Goal: Find specific page/section: Find specific page/section

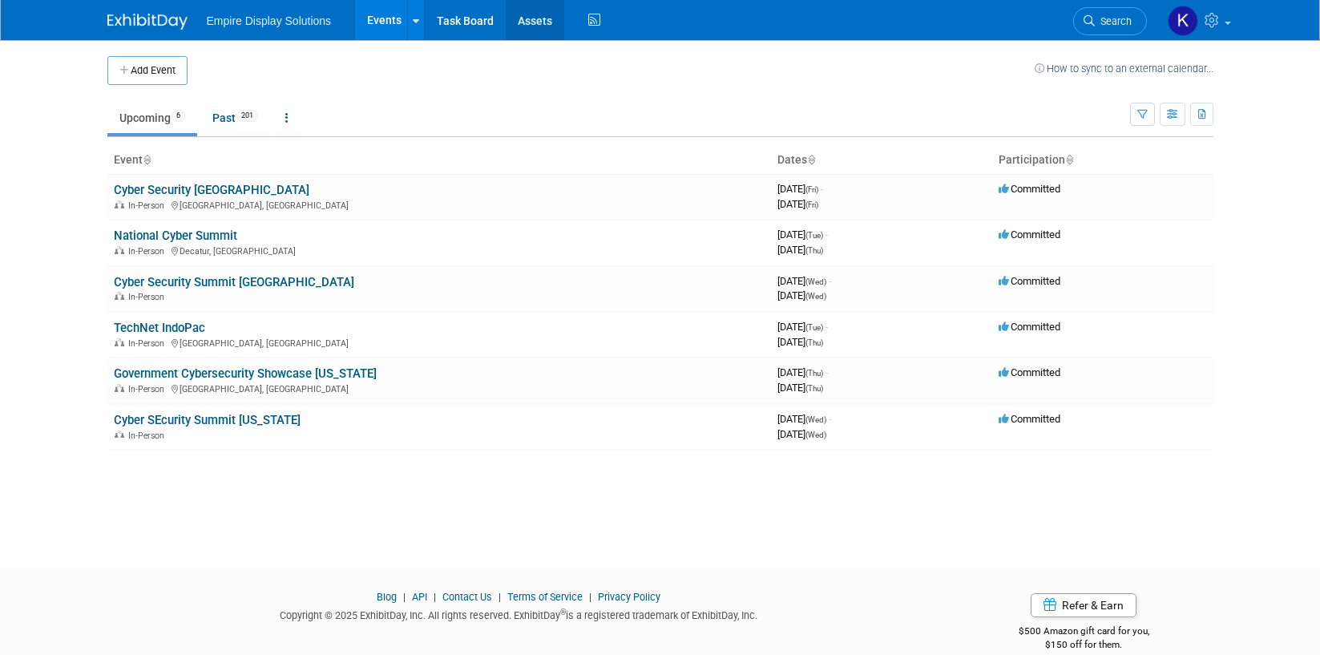
click at [527, 21] on link "Assets" at bounding box center [535, 20] width 59 height 40
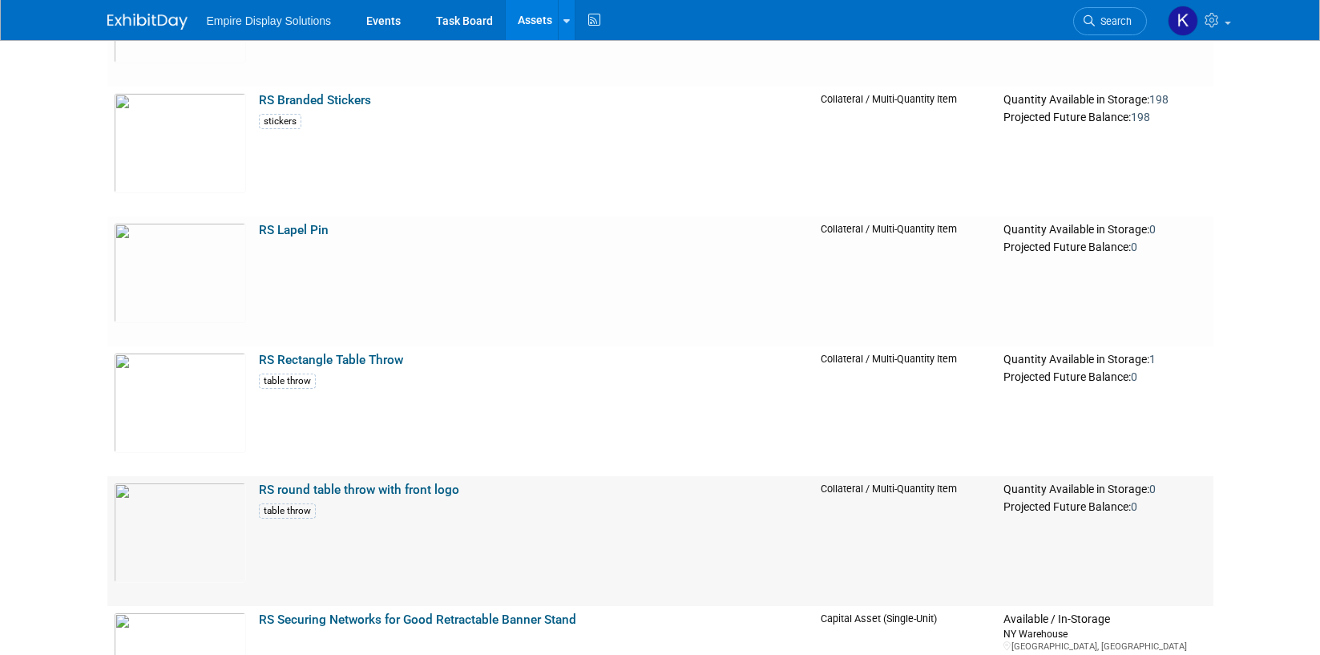
scroll to position [9848, 0]
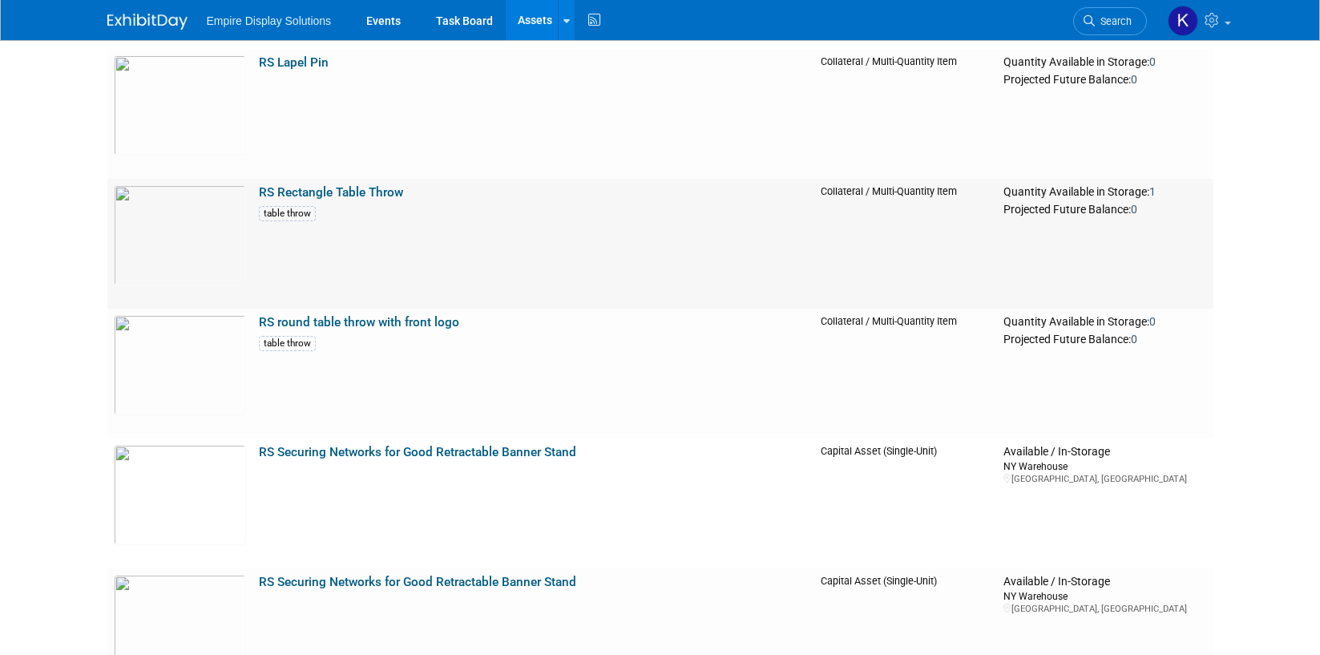
scroll to position [10797, 0]
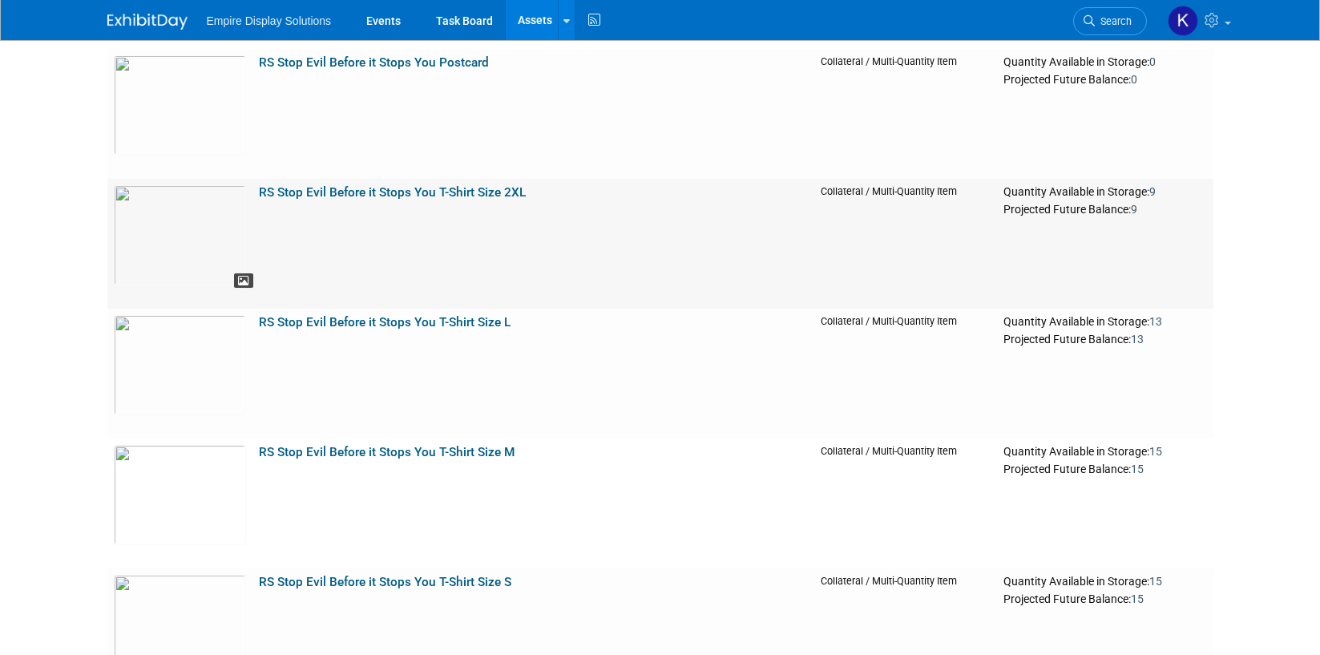
click at [242, 281] on icon at bounding box center [243, 281] width 11 height 11
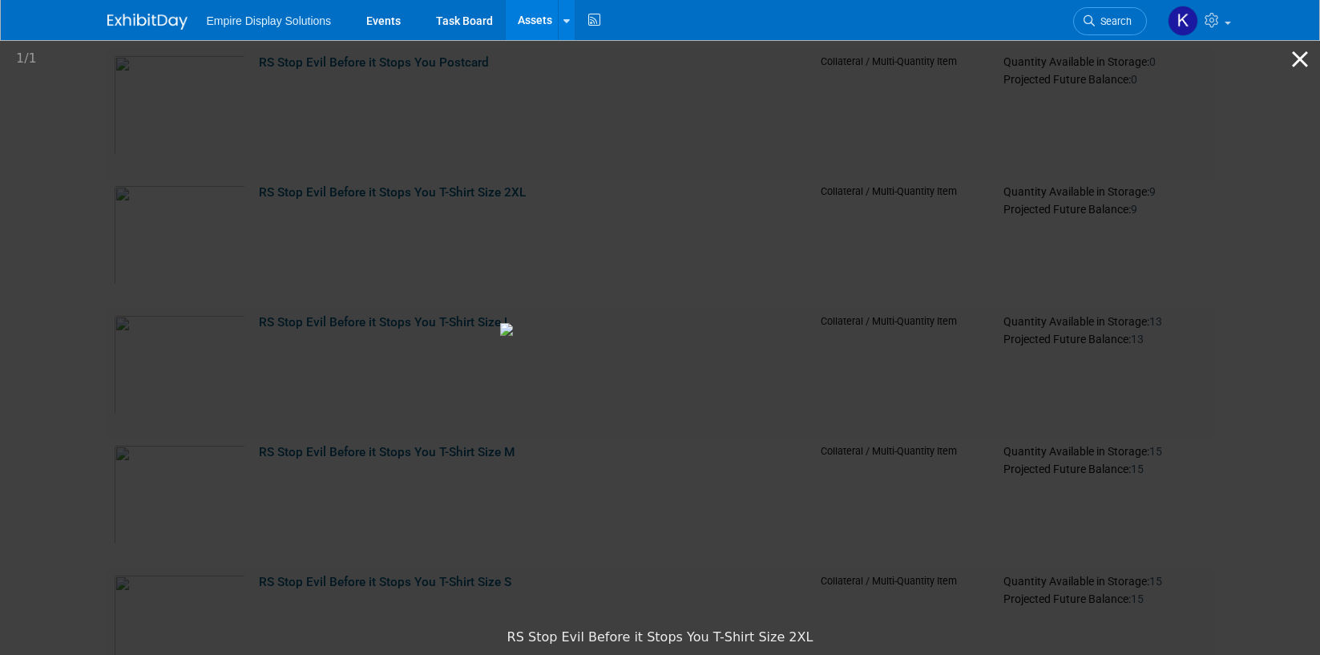
click at [1298, 55] on button "Close gallery" at bounding box center [1300, 59] width 40 height 38
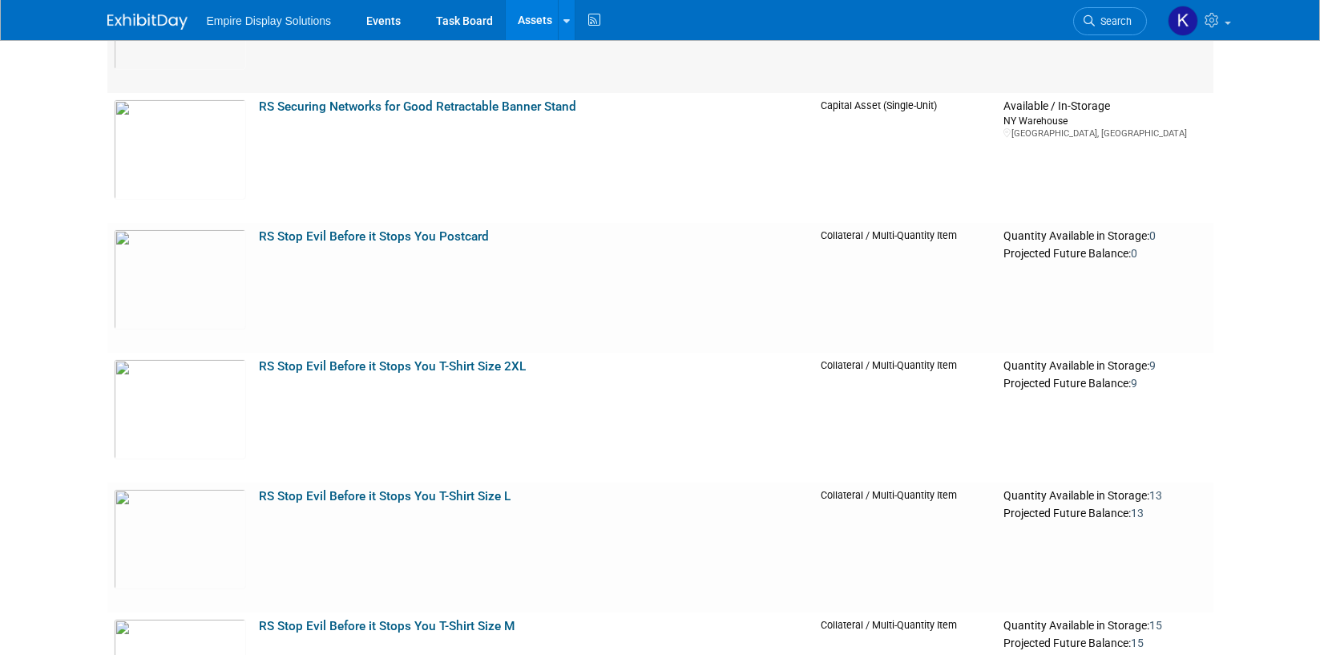
scroll to position [10757, 0]
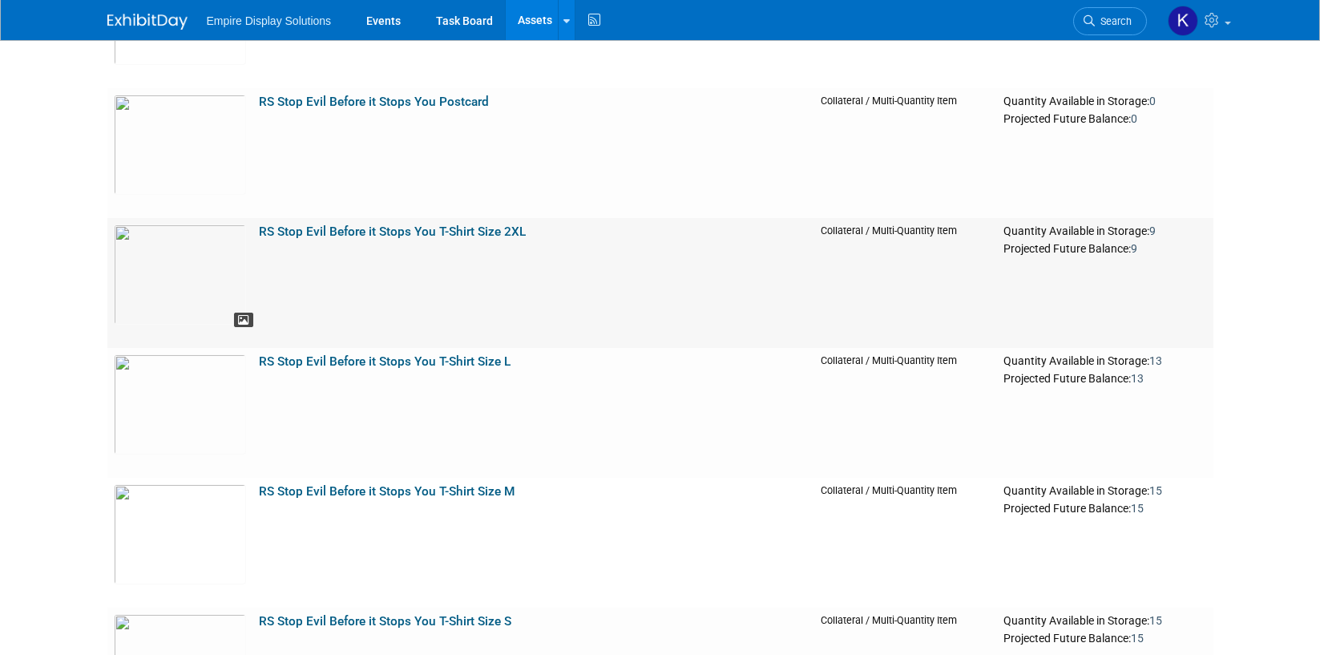
click at [244, 321] on icon at bounding box center [243, 320] width 11 height 11
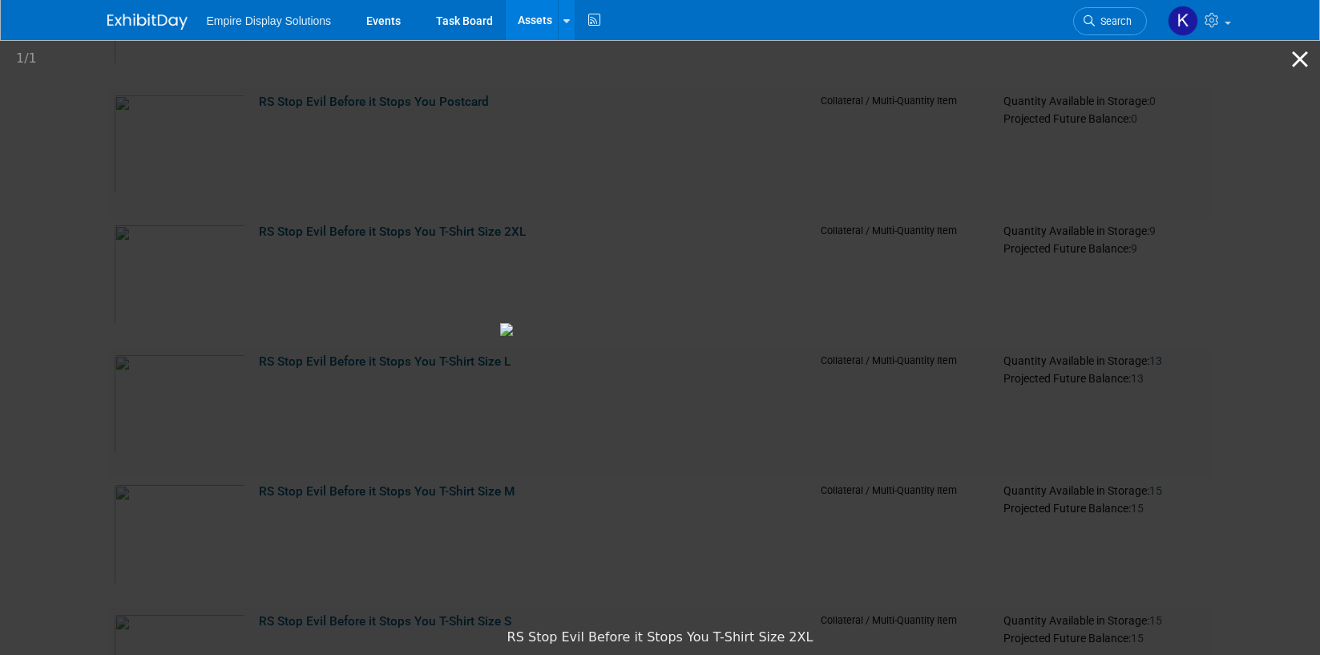
click at [1301, 59] on button "Close gallery" at bounding box center [1300, 59] width 40 height 38
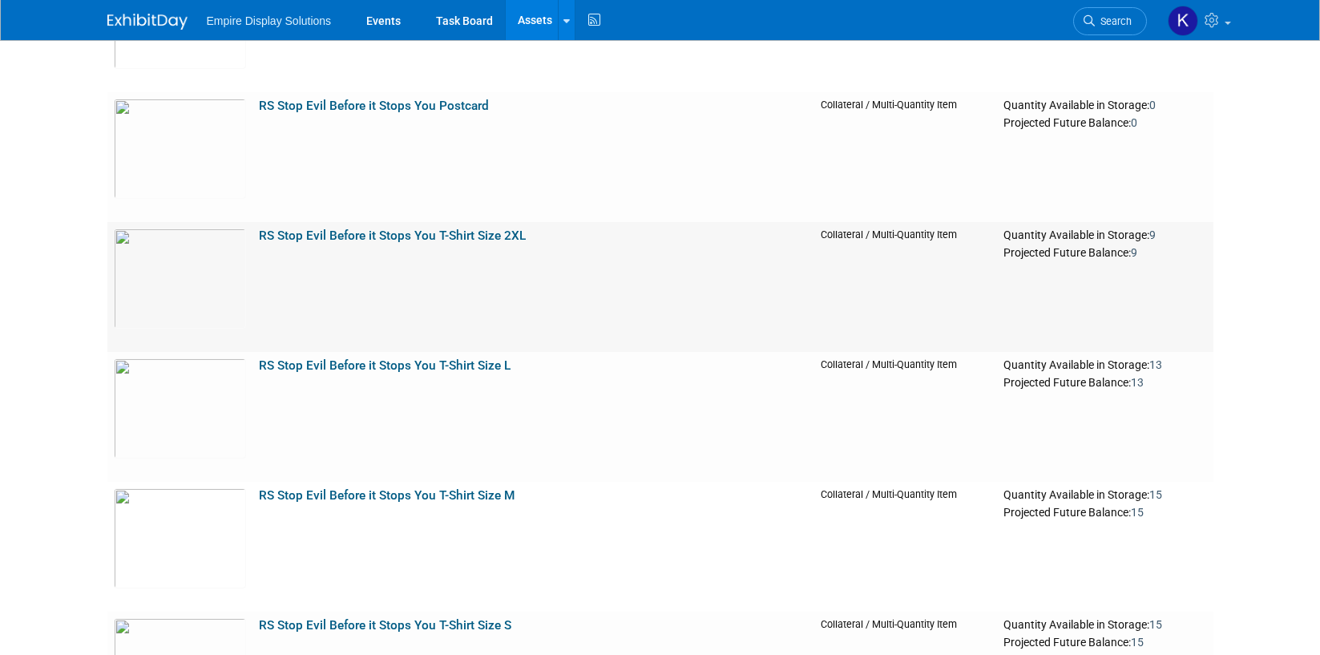
scroll to position [10739, 0]
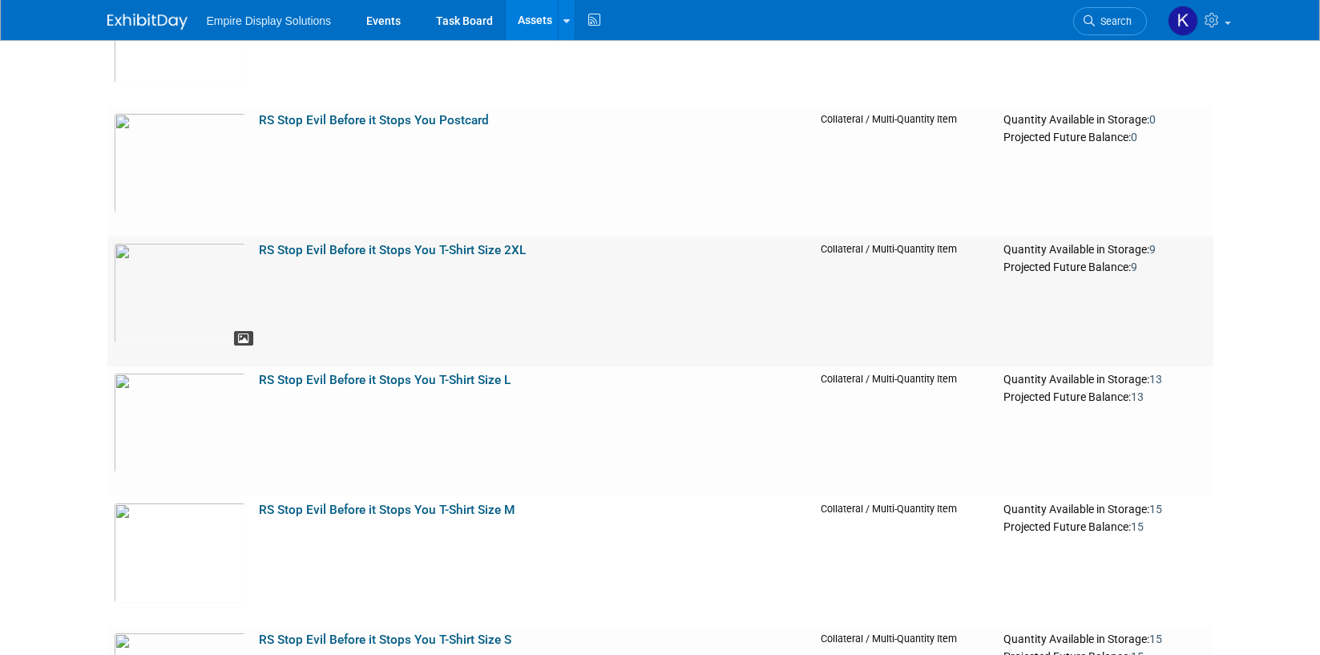
click at [240, 338] on icon at bounding box center [243, 338] width 11 height 11
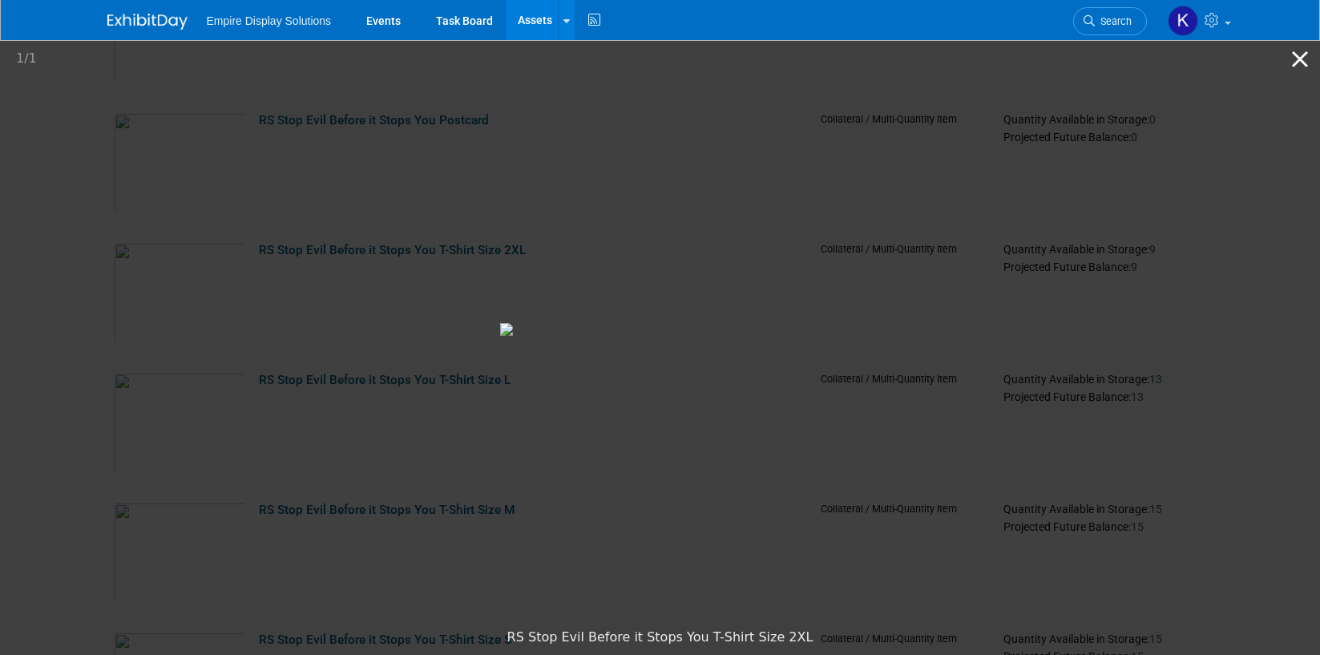
click at [1297, 59] on button "Close gallery" at bounding box center [1300, 59] width 40 height 38
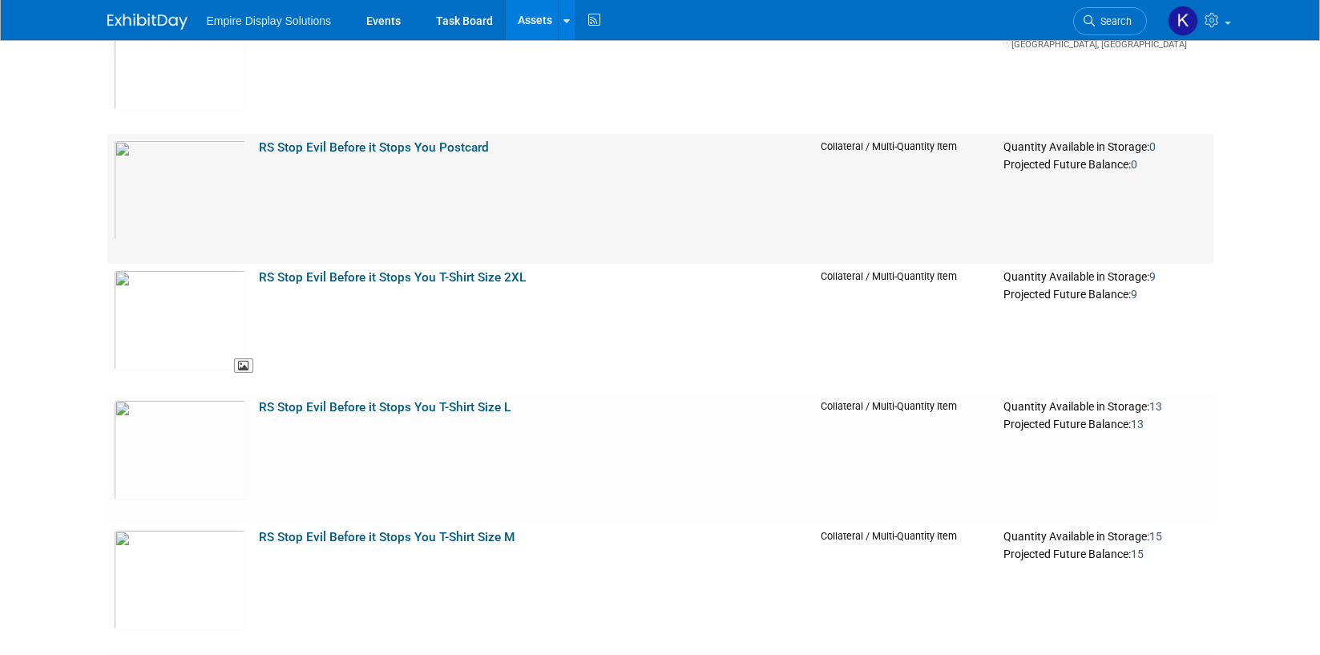
scroll to position [10709, 0]
click at [240, 236] on icon at bounding box center [243, 238] width 11 height 11
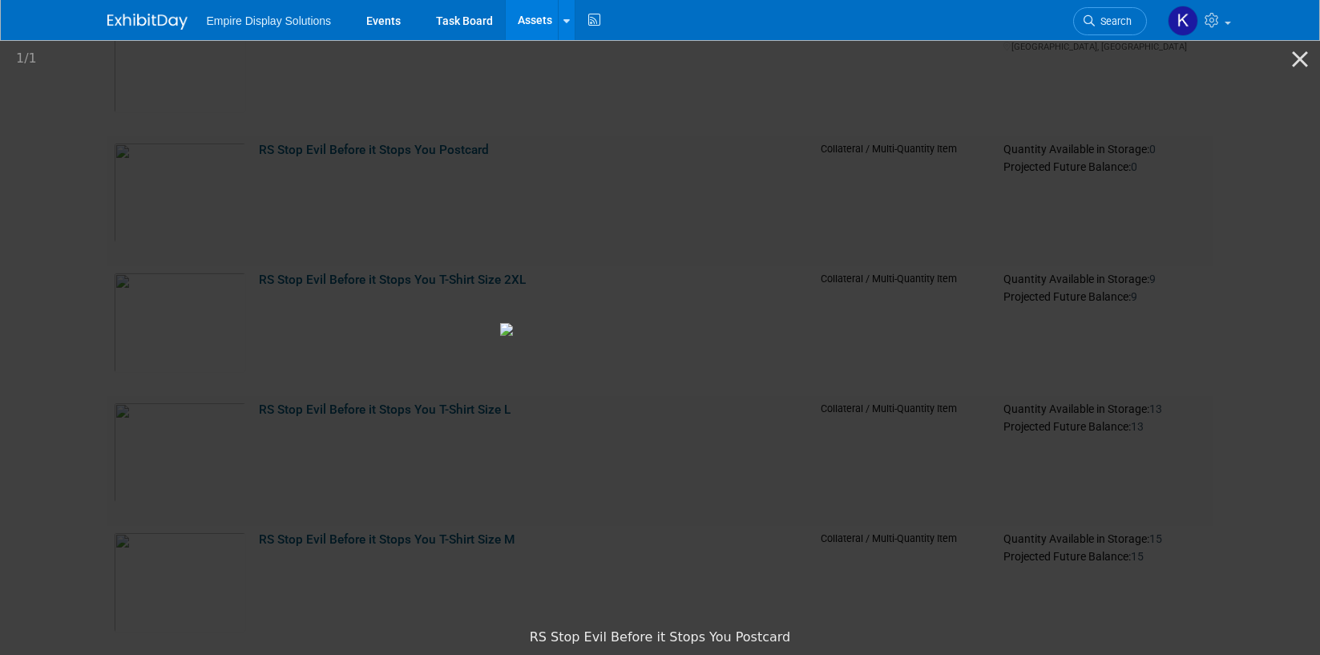
click at [1208, 119] on picture at bounding box center [660, 329] width 1320 height 583
